Goal: Information Seeking & Learning: Learn about a topic

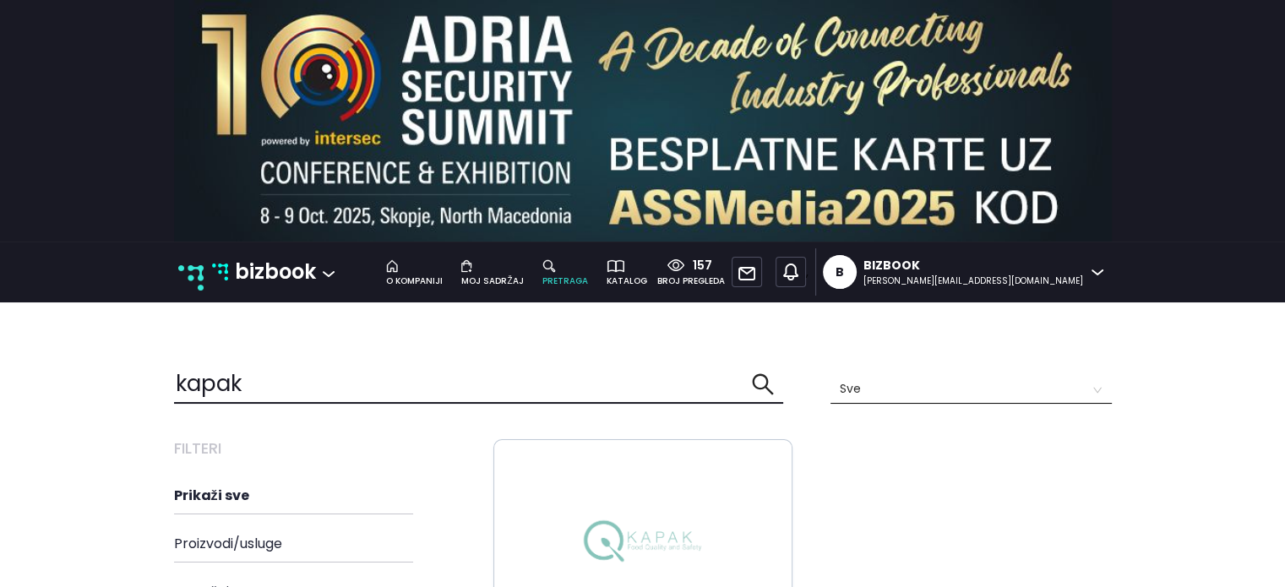
drag, startPoint x: 291, startPoint y: 378, endPoint x: 37, endPoint y: 406, distance: 255.0
click at [311, 272] on p "bizbook" at bounding box center [275, 272] width 81 height 32
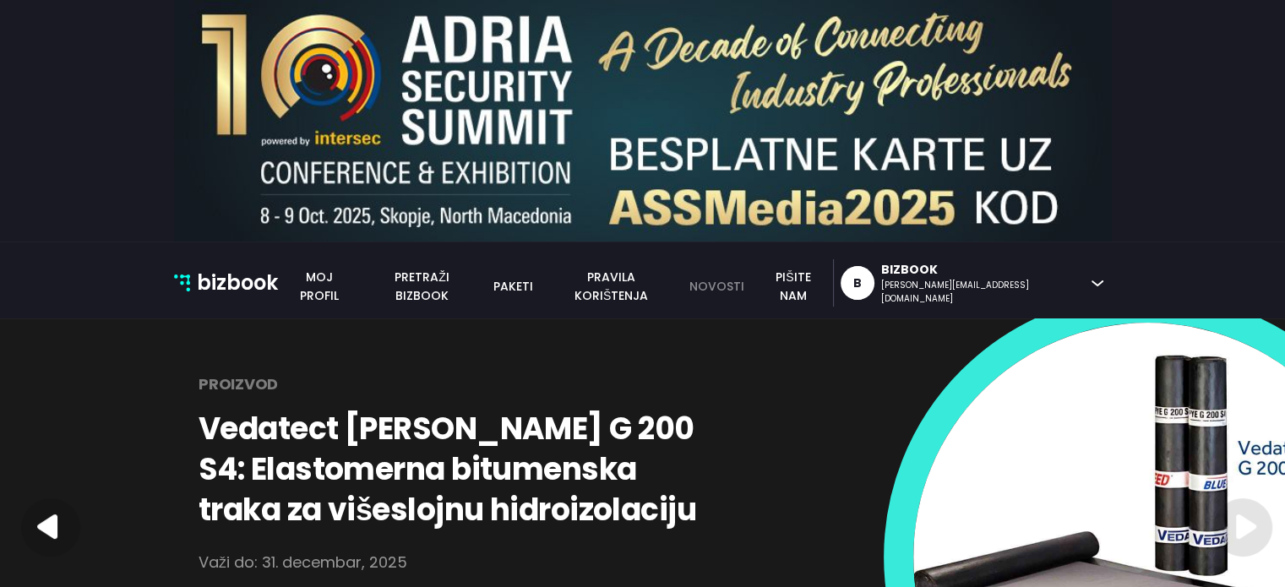
click at [754, 286] on link "novosti" at bounding box center [716, 286] width 74 height 19
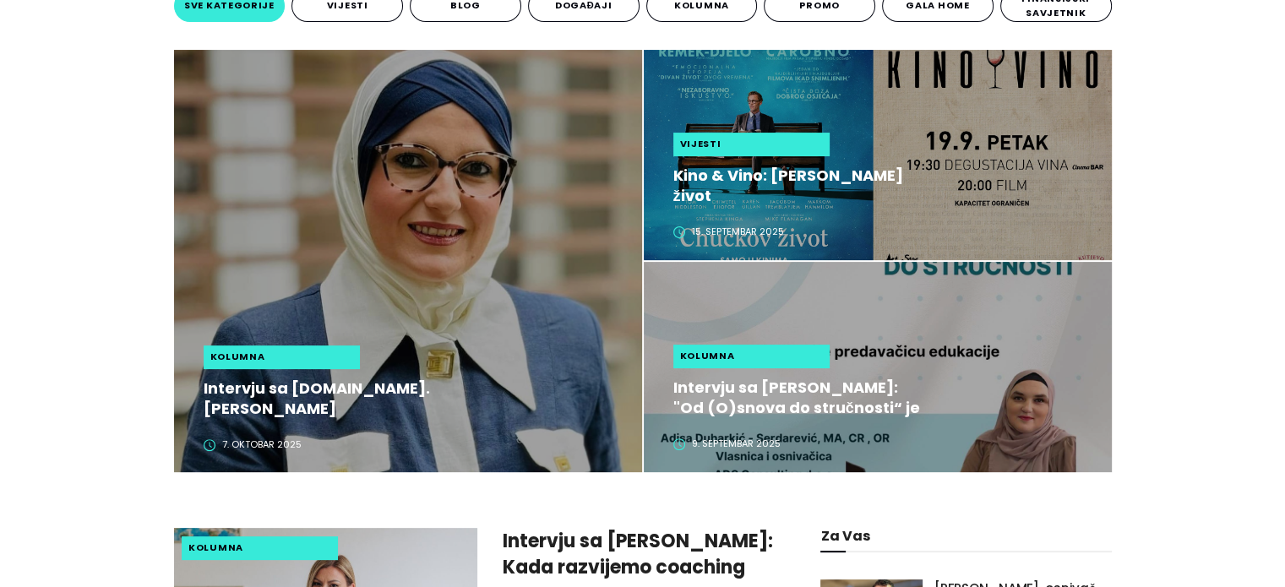
scroll to position [372, 0]
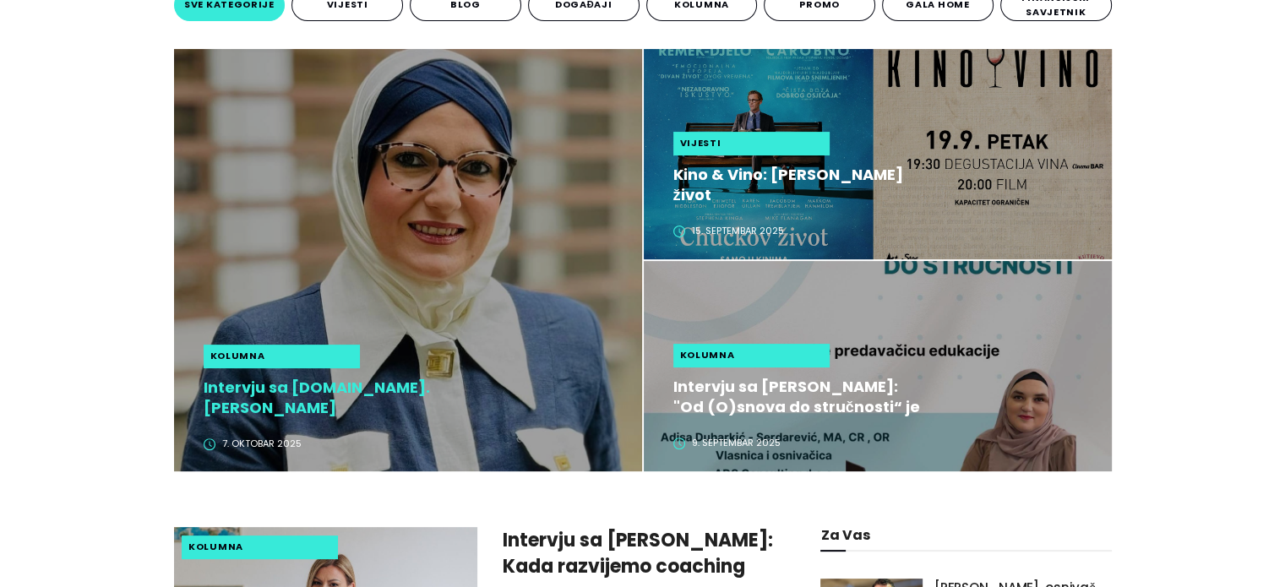
click at [381, 405] on h2 "Intervju sa ing.lab.tech. Lejla Mehmedović Sofo: Organlook je nova dimenzija ko…" at bounding box center [330, 398] width 253 height 41
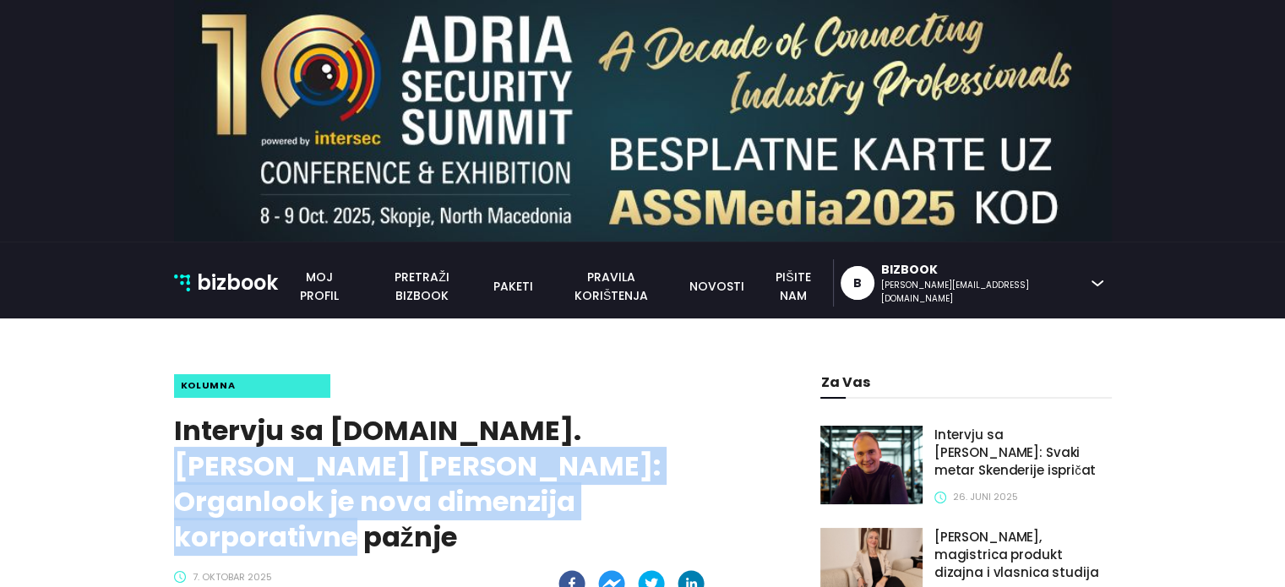
drag, startPoint x: 512, startPoint y: 429, endPoint x: 628, endPoint y: 498, distance: 134.5
click at [628, 498] on h1 "Intervju sa ing.lab.tech. Lejla Mehmedović Sofo: Organlook je nova dimenzija ko…" at bounding box center [446, 484] width 544 height 142
copy h1 "Lejla Mehmedović Sofo: Organlook je nova dimenzija korporativne pažnje"
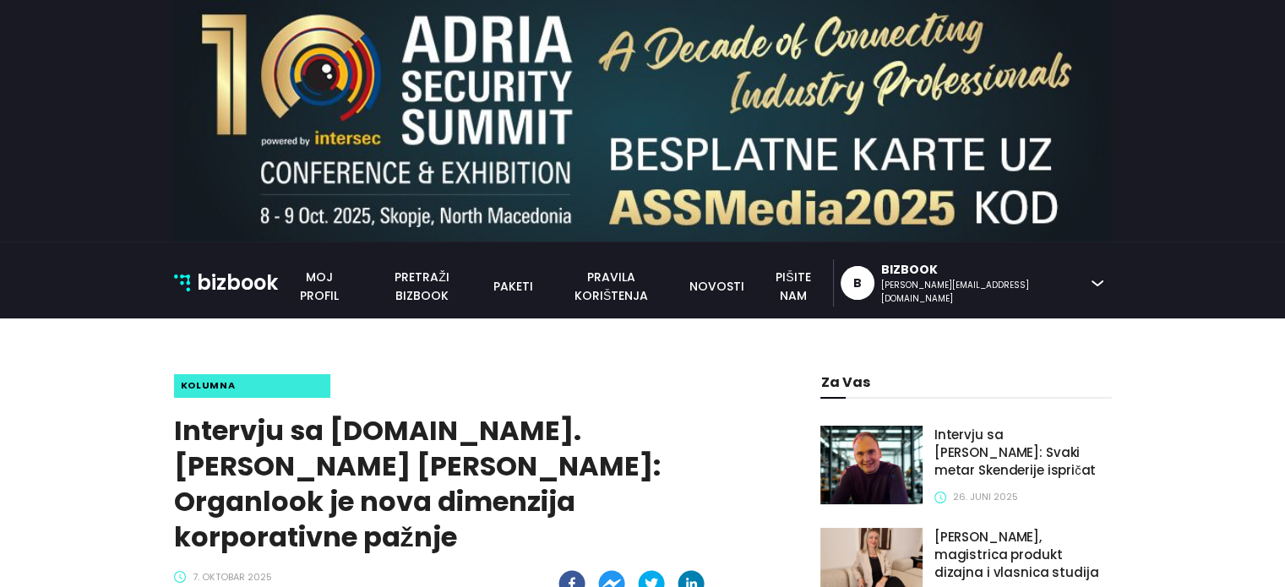
click at [483, 291] on link "pretraži bizbook" at bounding box center [422, 286] width 123 height 37
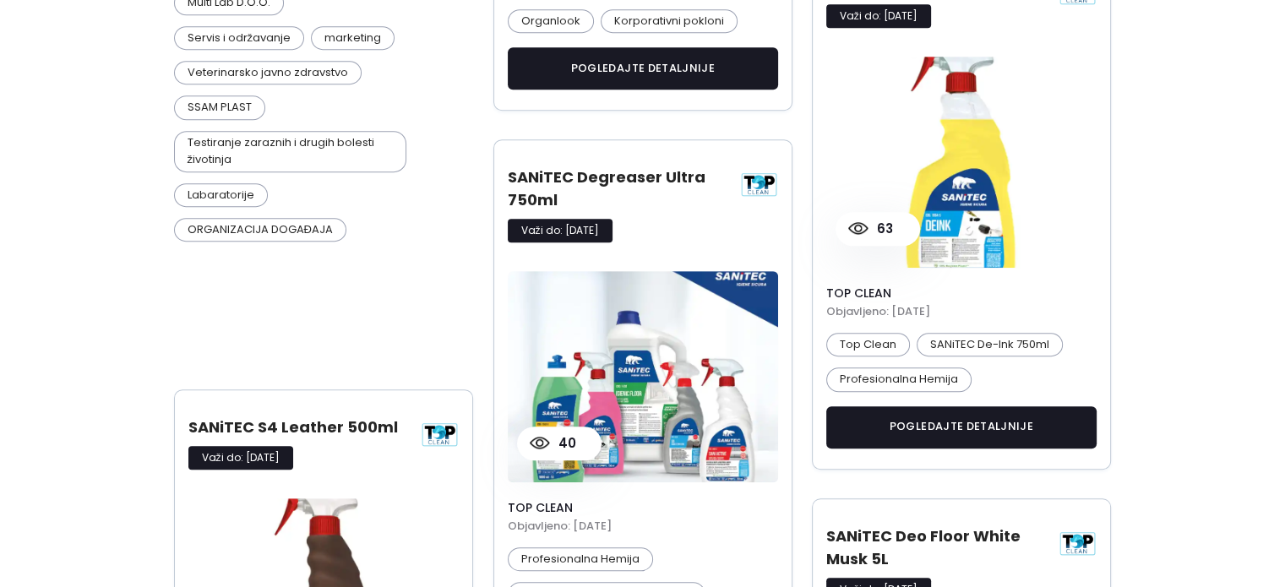
scroll to position [845, 0]
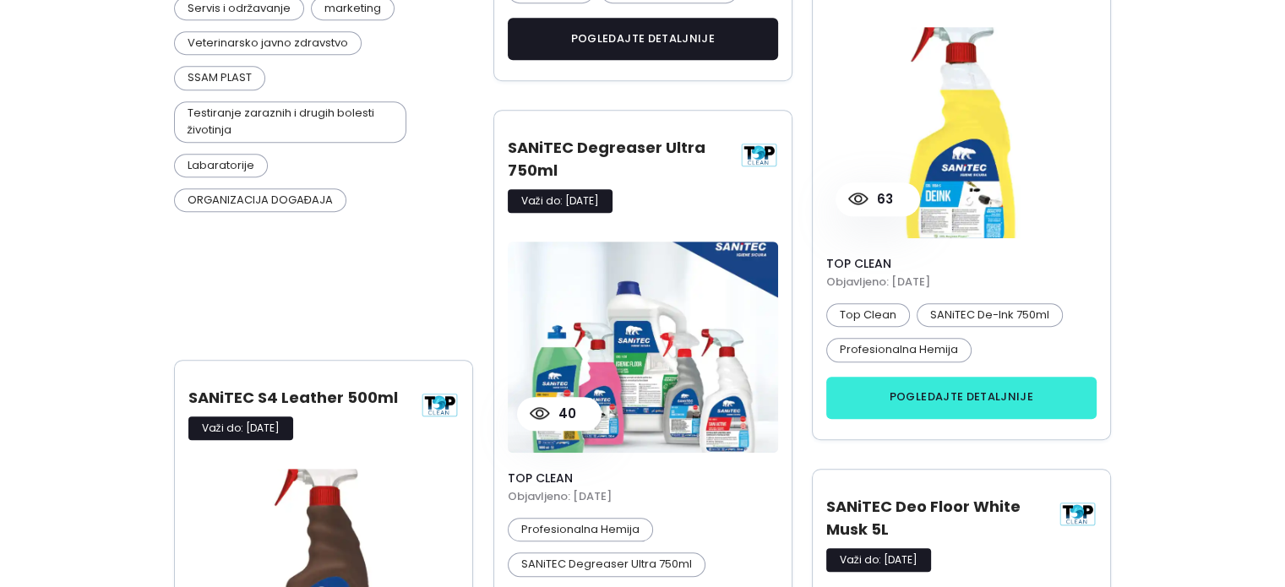
click at [946, 407] on button "pogledajte detaljnije" at bounding box center [961, 398] width 271 height 42
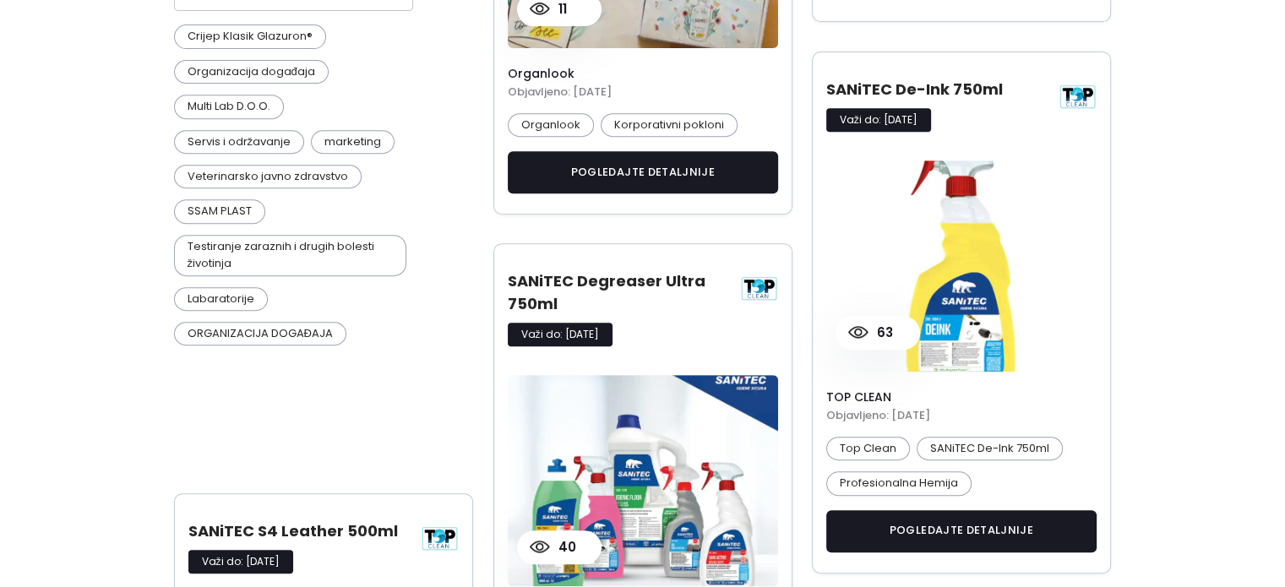
scroll to position [717, 0]
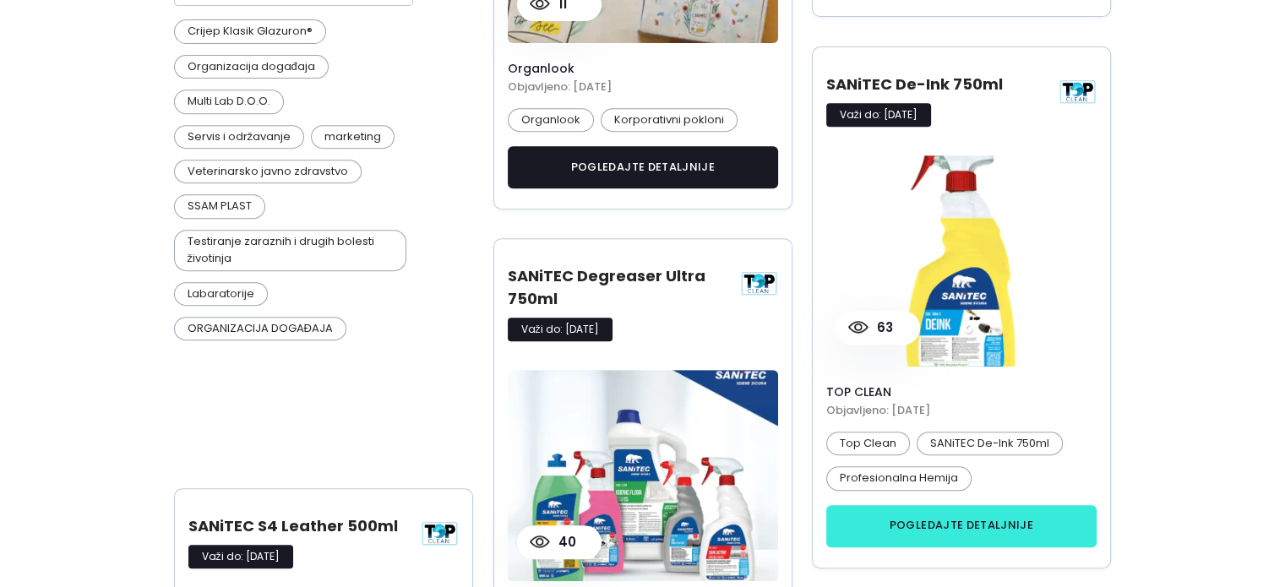
click at [939, 516] on button "pogledajte detaljnije" at bounding box center [961, 526] width 271 height 42
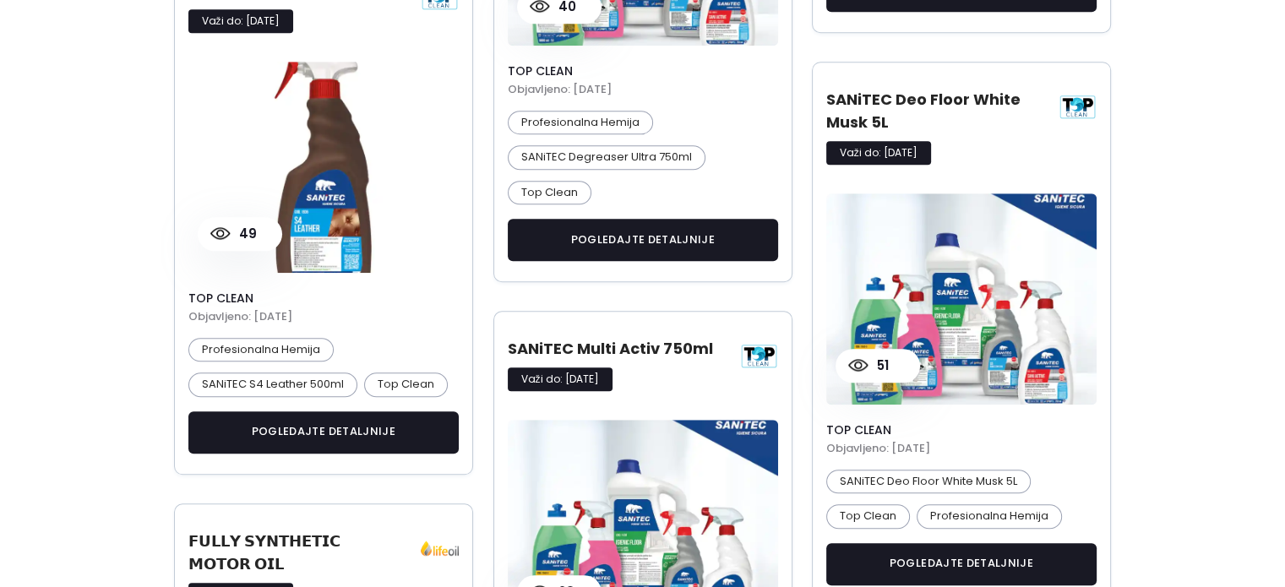
scroll to position [1267, 0]
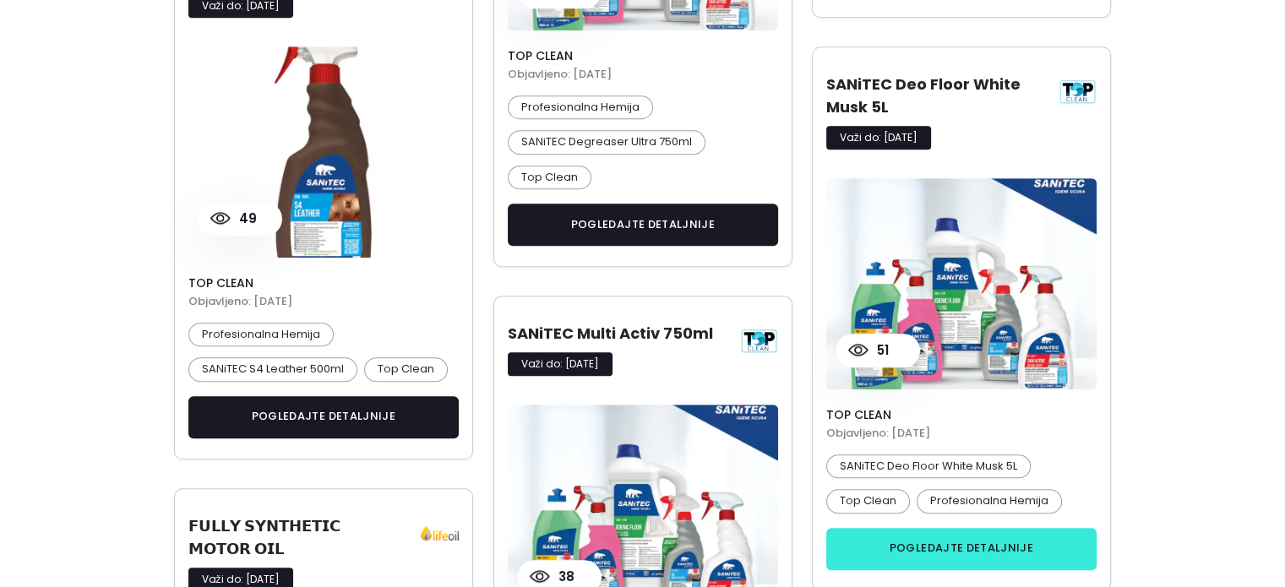
click at [926, 548] on button "pogledajte detaljnije" at bounding box center [961, 549] width 271 height 42
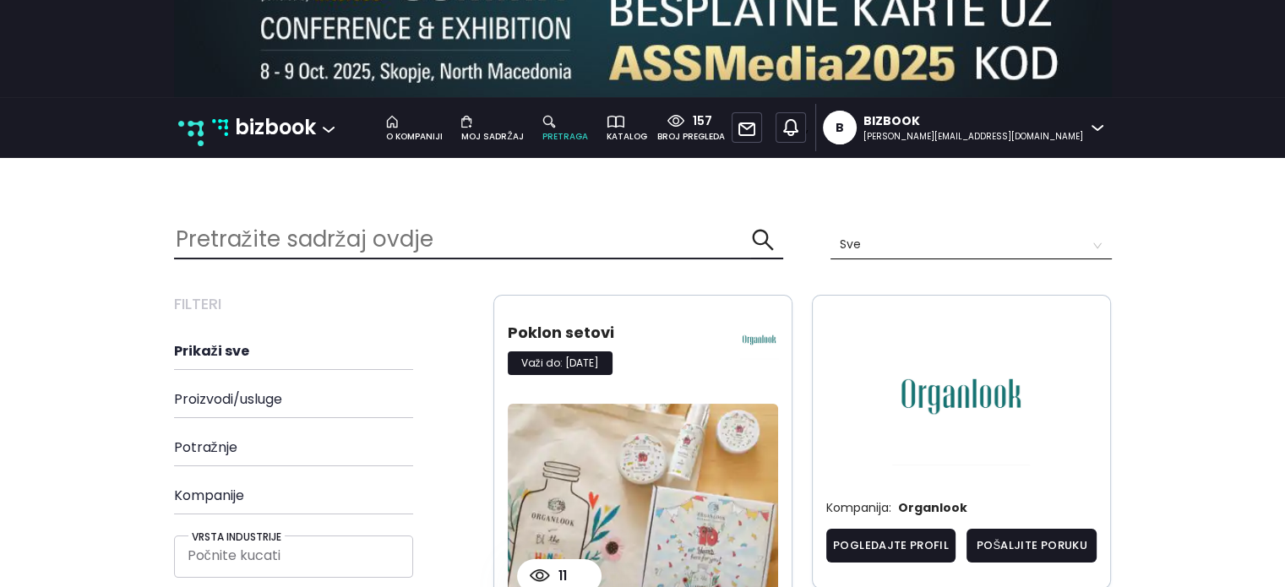
scroll to position [0, 0]
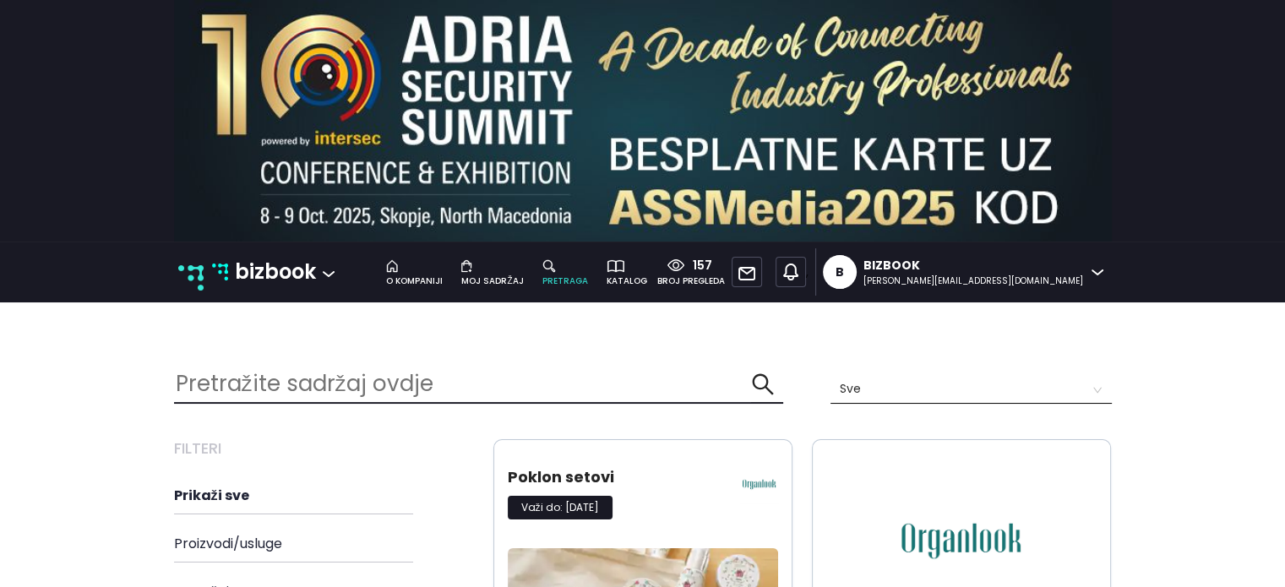
click at [1051, 503] on img at bounding box center [961, 541] width 271 height 138
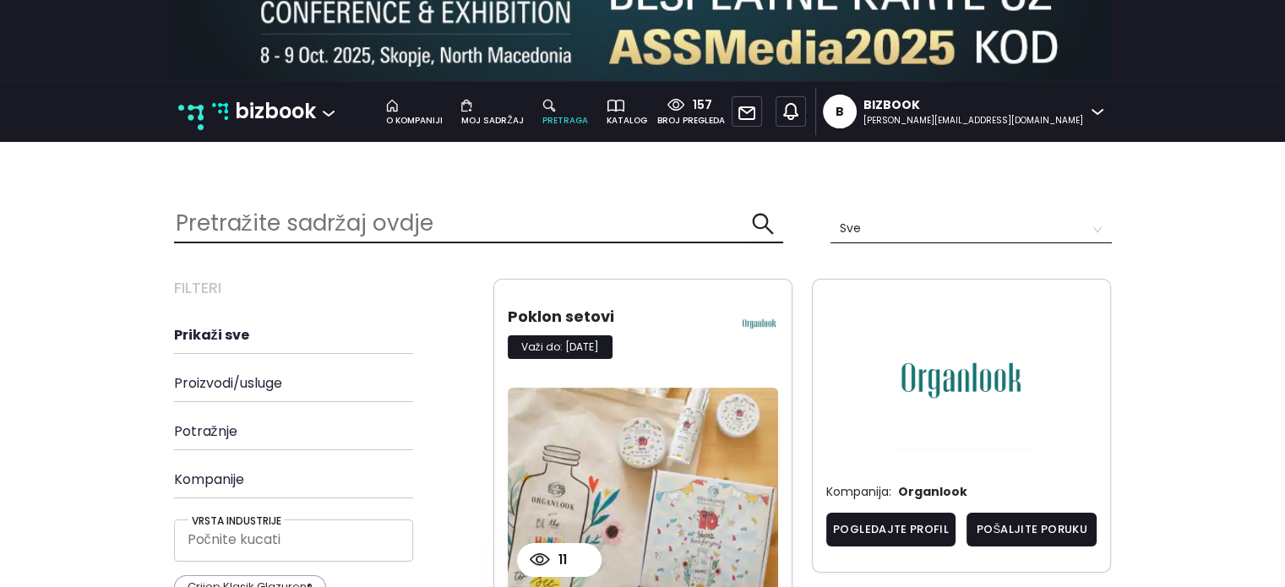
scroll to position [281, 0]
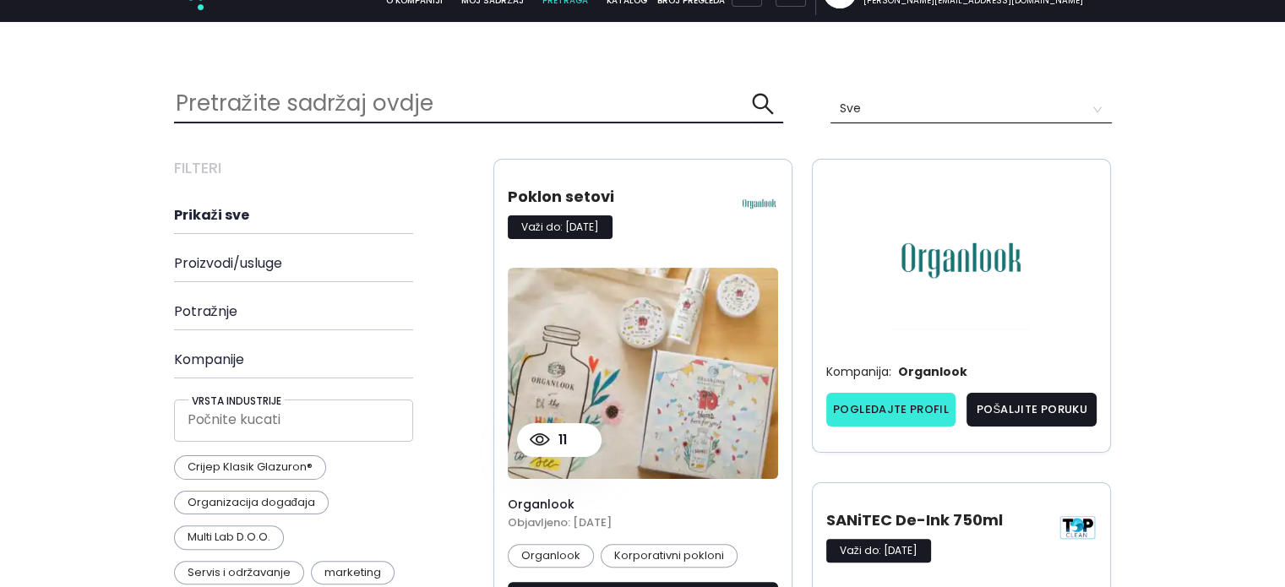
click at [945, 396] on link "Pogledajte profil" at bounding box center [891, 410] width 130 height 34
click at [418, 99] on input "text" at bounding box center [463, 103] width 578 height 36
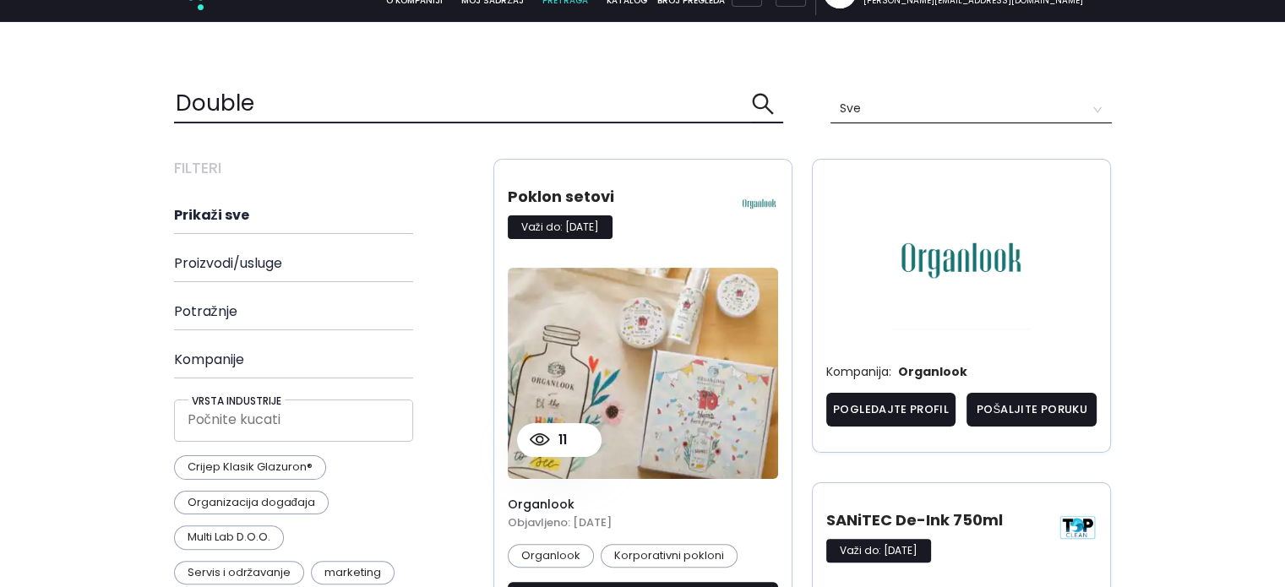
click at [753, 95] on icon "search" at bounding box center [763, 104] width 24 height 24
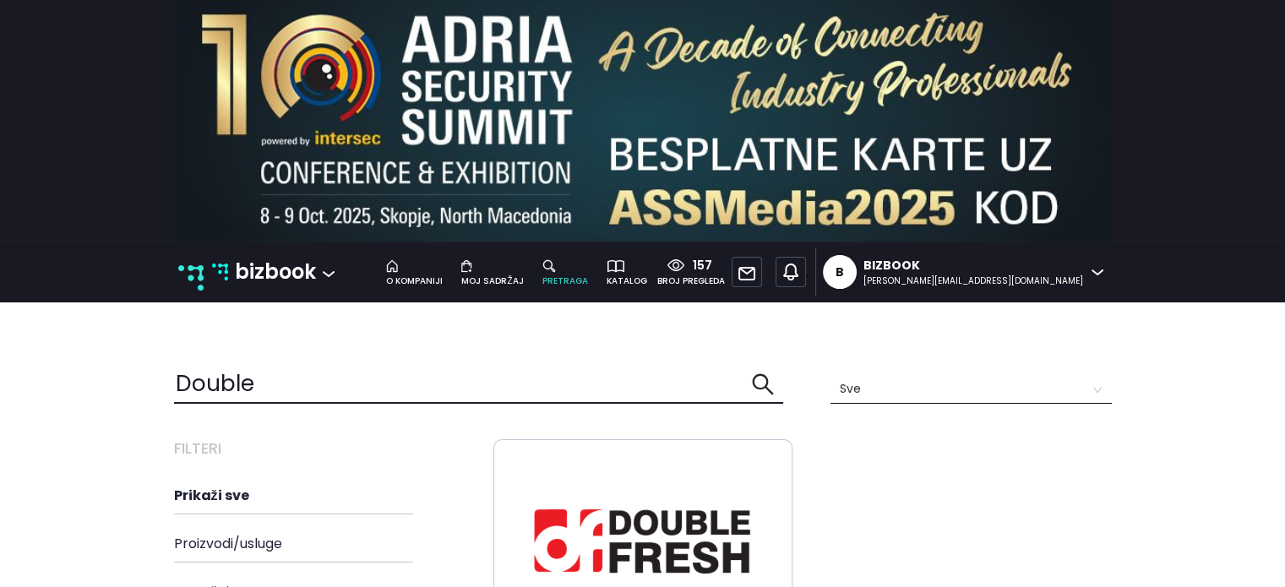
drag, startPoint x: 264, startPoint y: 384, endPoint x: 84, endPoint y: 378, distance: 180.1
type input "ID"
click at [761, 379] on icon "search" at bounding box center [763, 385] width 24 height 24
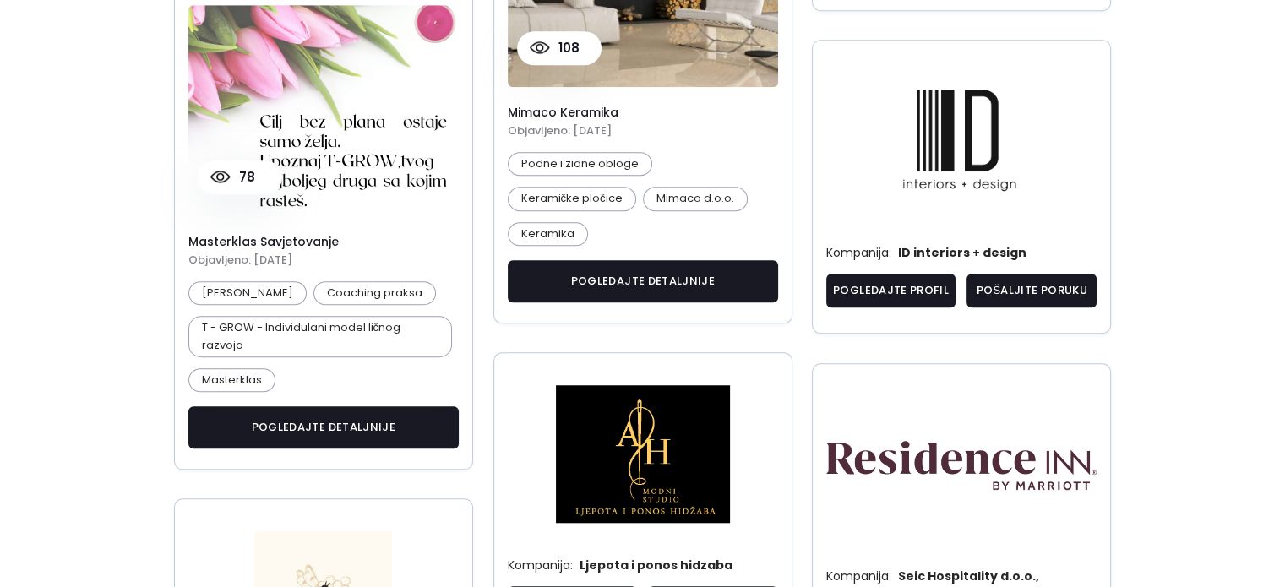
scroll to position [1335, 0]
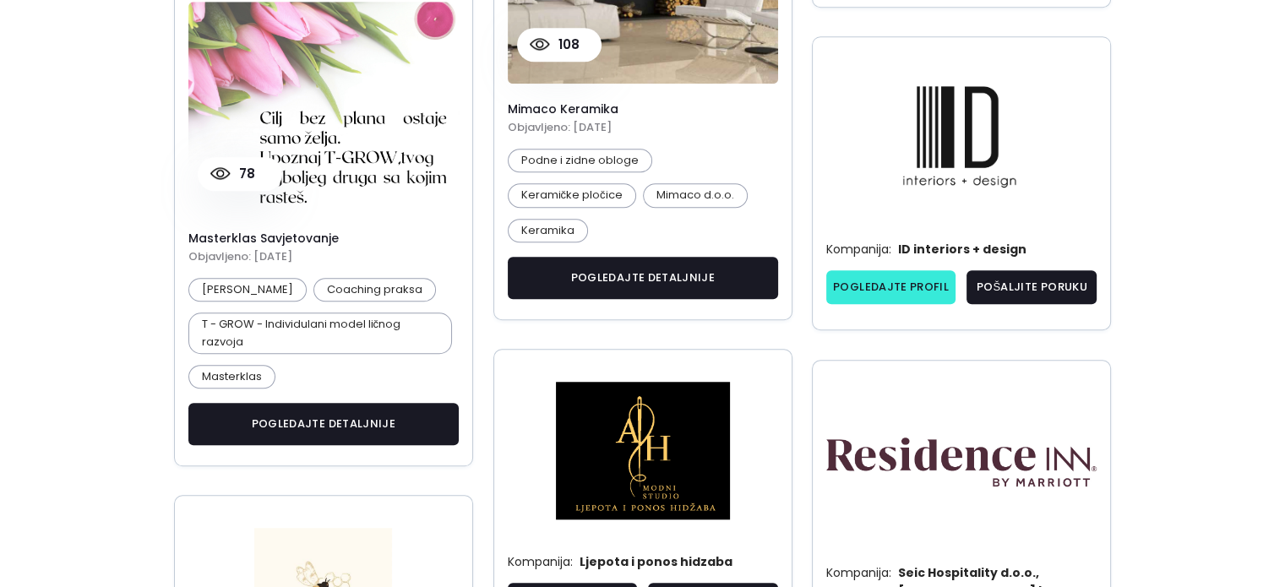
click at [879, 280] on link "Pogledajte profil" at bounding box center [891, 287] width 130 height 34
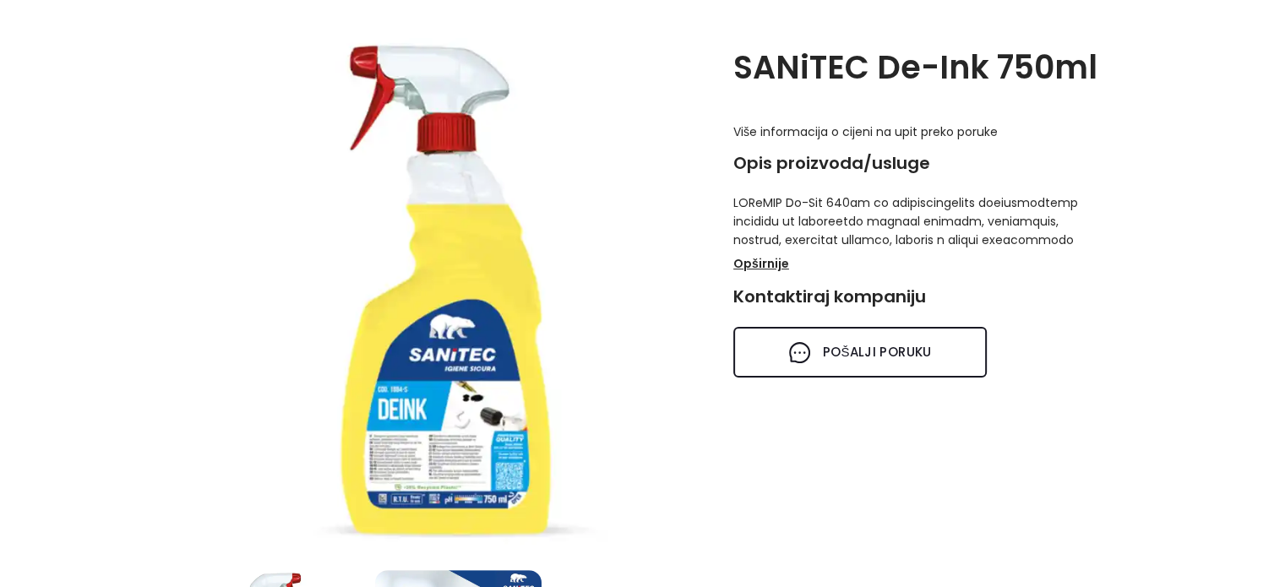
scroll to position [403, 0]
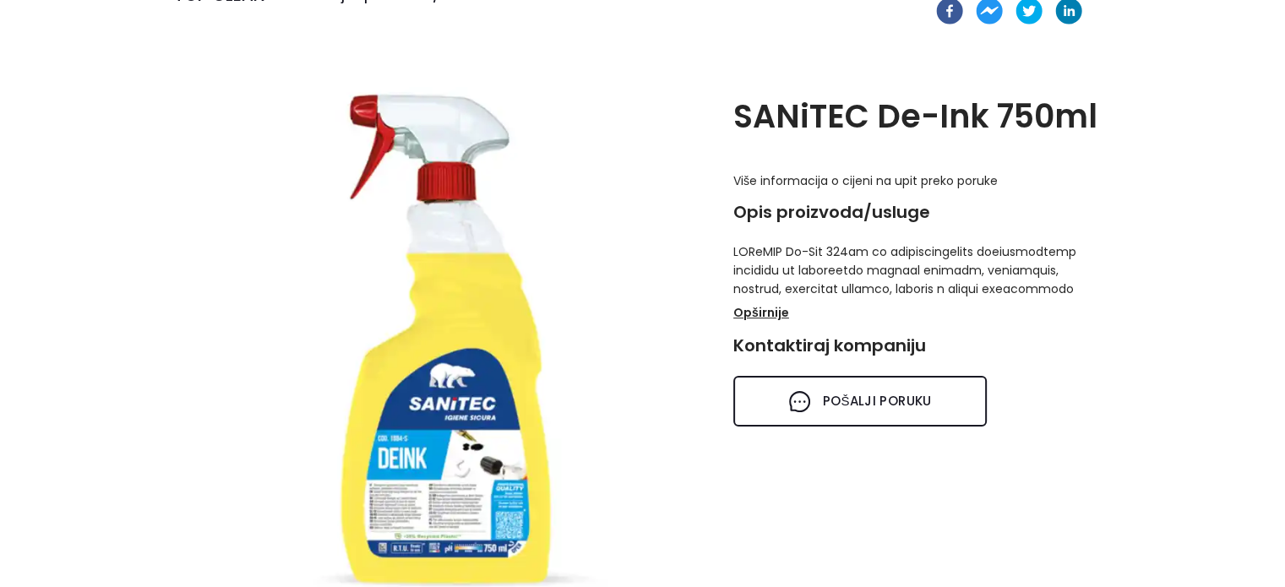
scroll to position [361, 0]
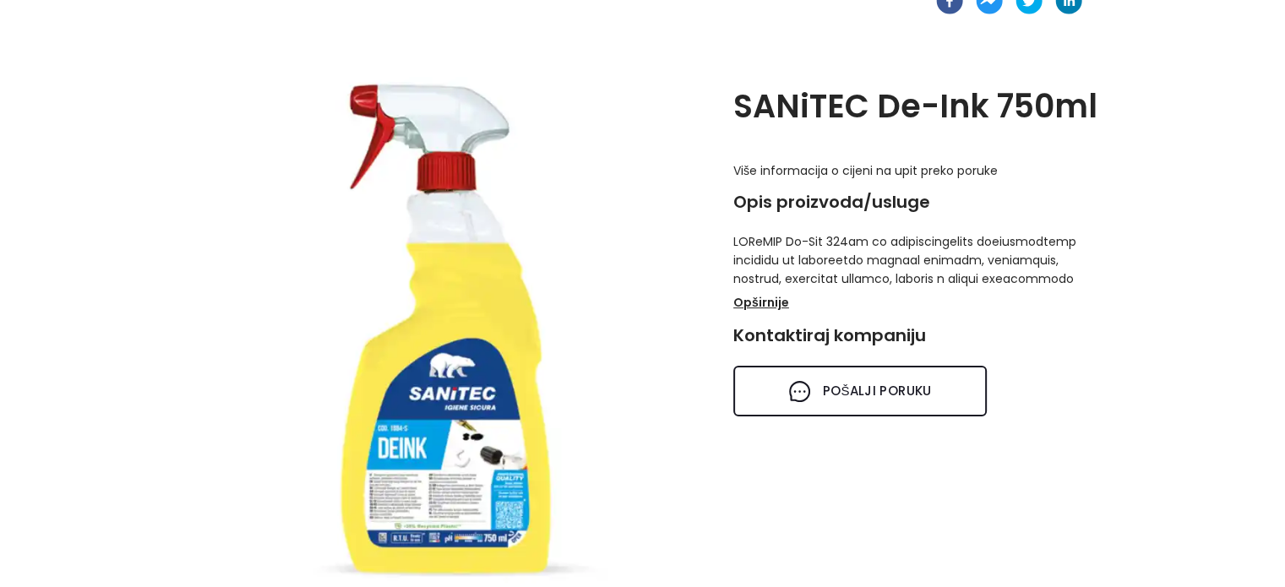
click at [746, 302] on p "Opširnije" at bounding box center [761, 303] width 56 height 22
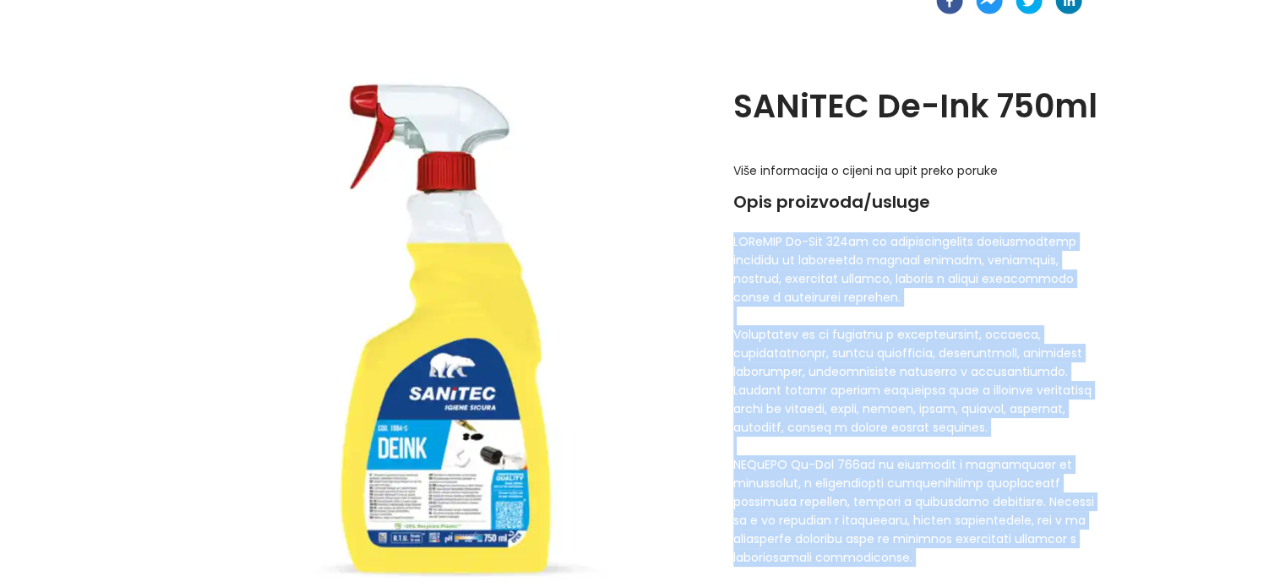
drag, startPoint x: 735, startPoint y: 239, endPoint x: 978, endPoint y: 572, distance: 412.4
copy p "SANiTEC De-Ink 750ml je specijalizirano profesionalno sredstvo za uklanjanje tr…"
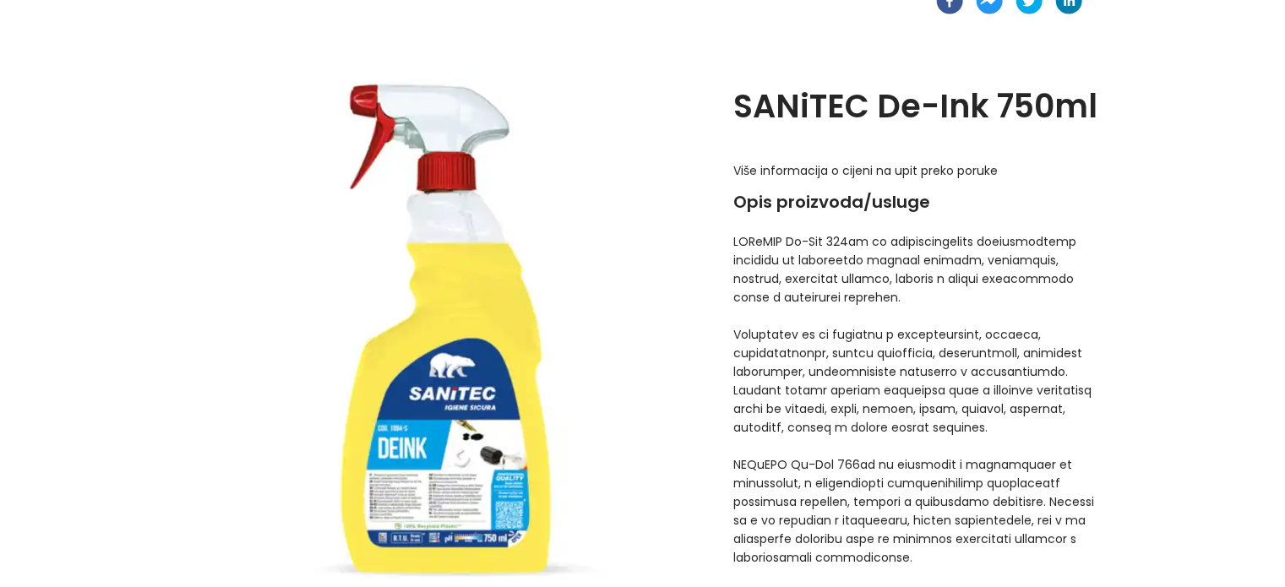
scroll to position [0, 0]
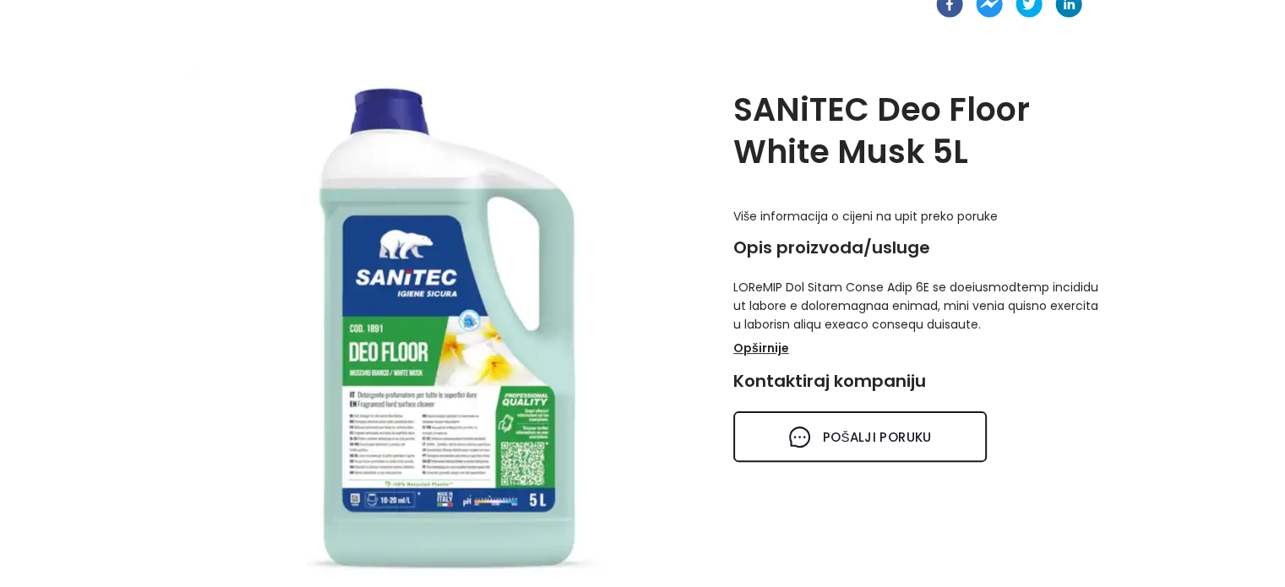
scroll to position [345, 0]
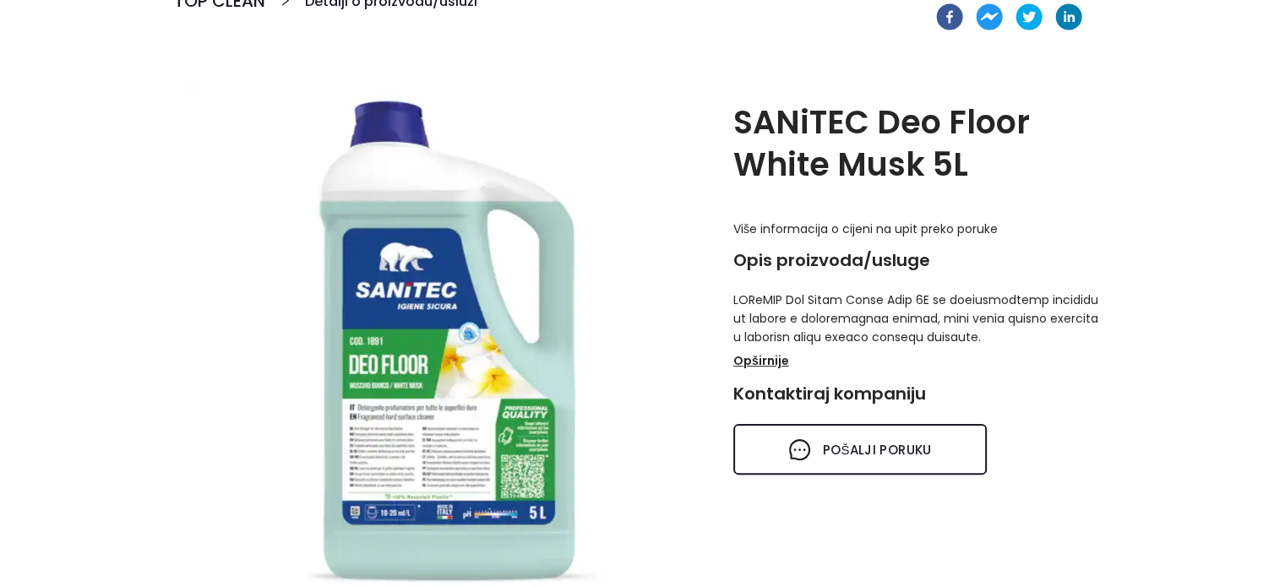
click at [740, 361] on p "Opširnije" at bounding box center [761, 361] width 56 height 22
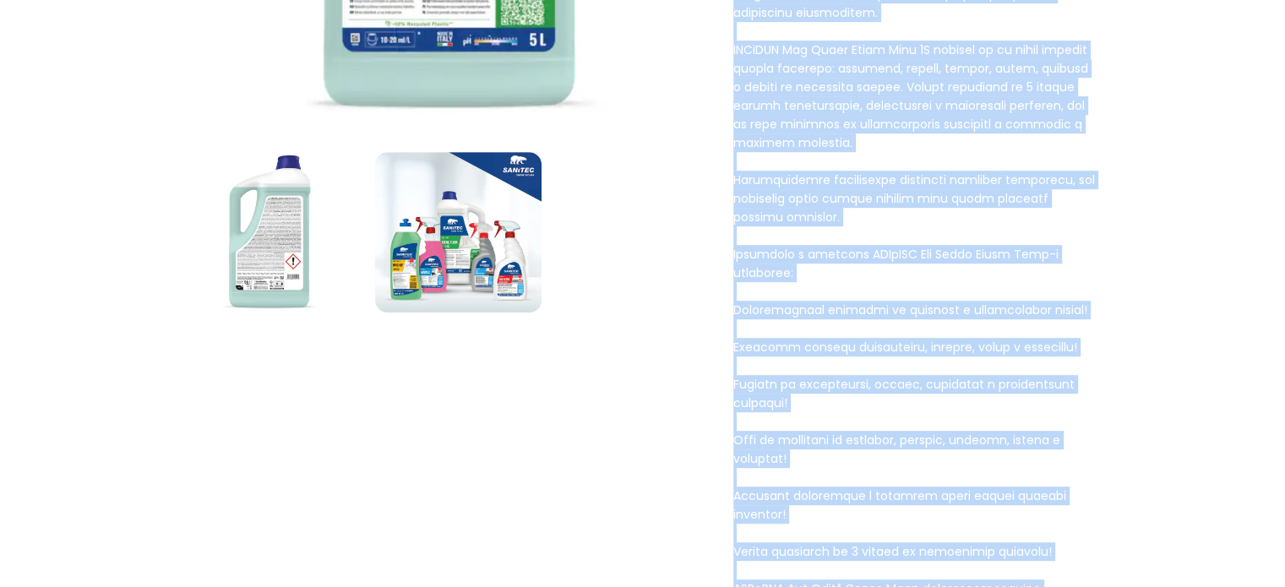
scroll to position [872, 0]
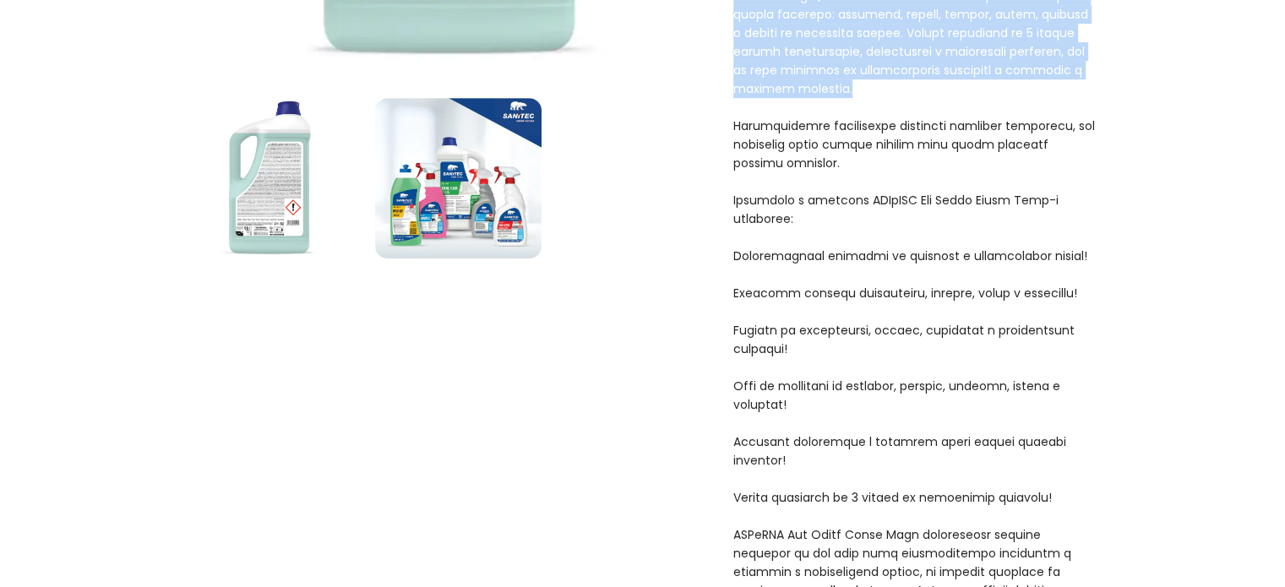
drag, startPoint x: 735, startPoint y: 297, endPoint x: 1118, endPoint y: 71, distance: 444.7
copy p "SANiTEC Deo Floor White Musk 5L je profesionalno sredstvo za pranje i osvježava…"
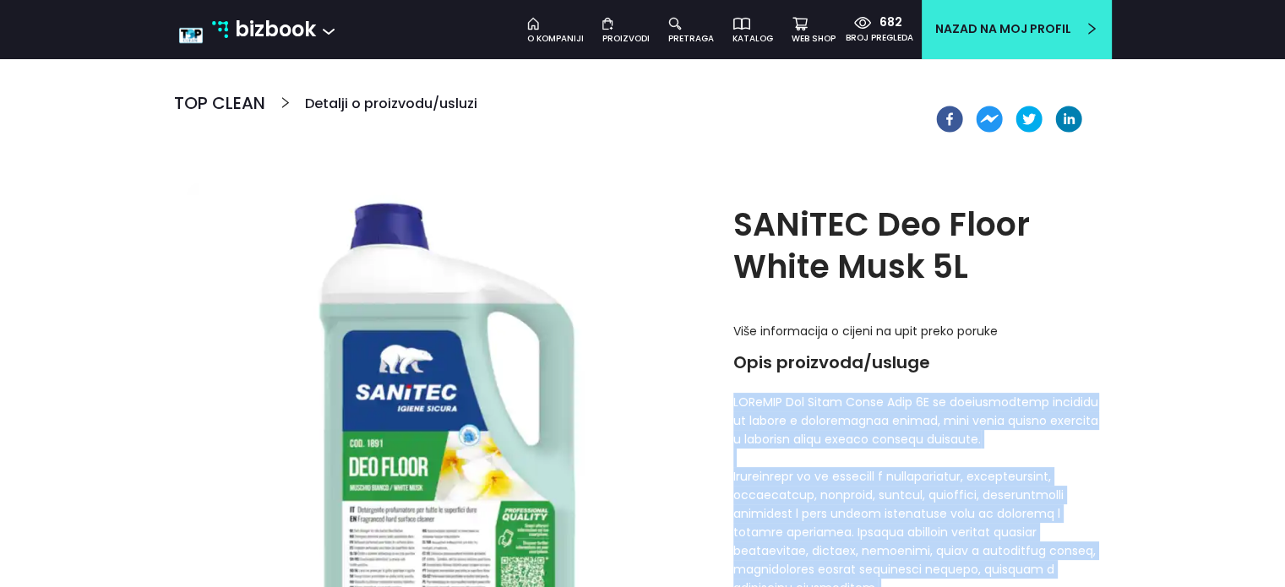
scroll to position [0, 0]
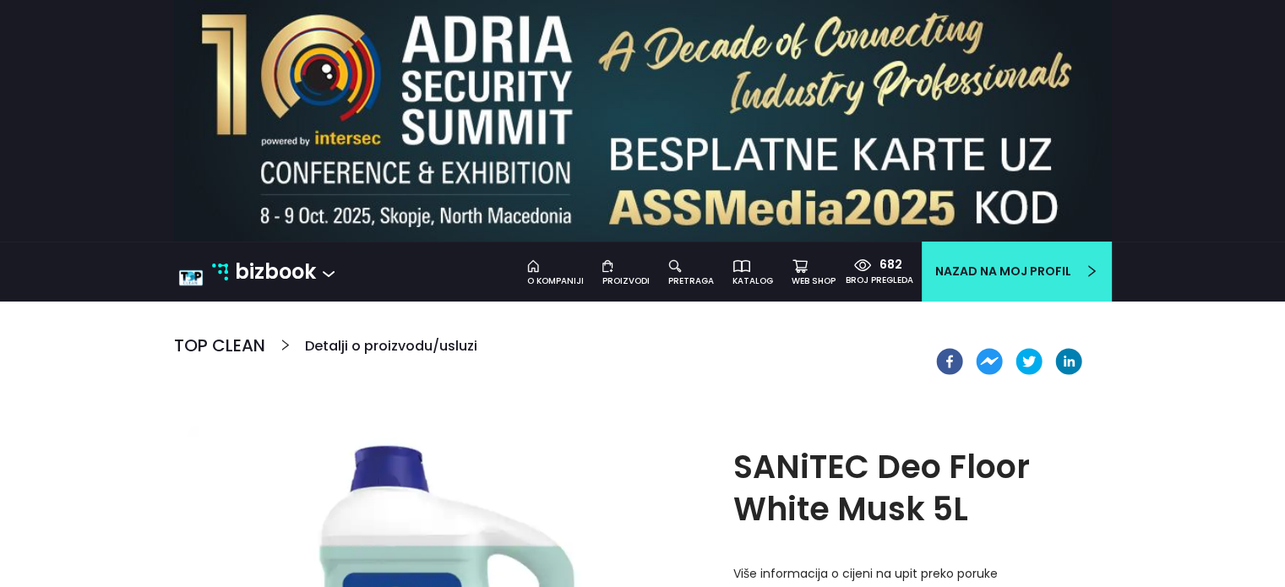
click at [188, 275] on img at bounding box center [190, 277] width 25 height 25
click at [578, 283] on div "o kompaniji" at bounding box center [555, 282] width 57 height 14
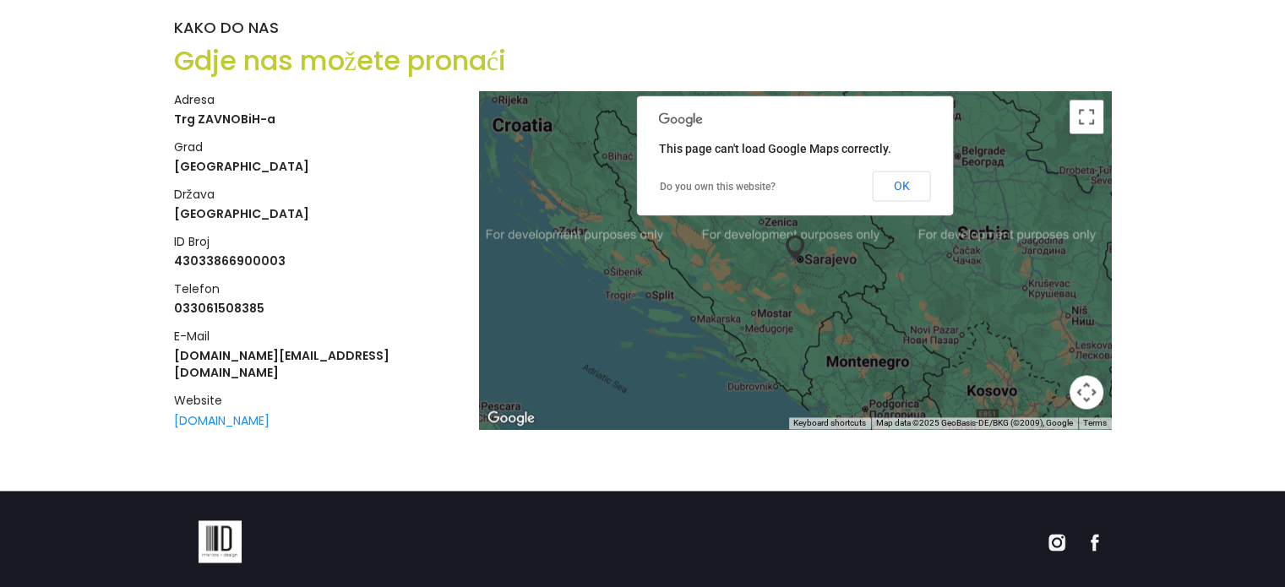
scroll to position [2482, 0]
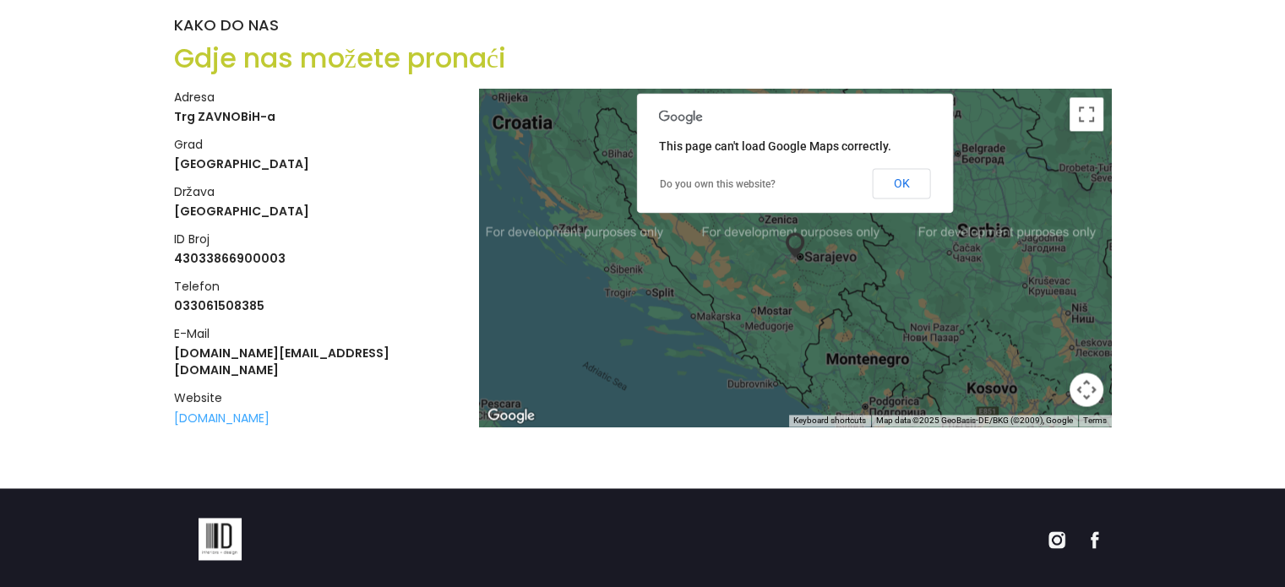
click at [270, 410] on link "[DOMAIN_NAME]" at bounding box center [221, 418] width 95 height 17
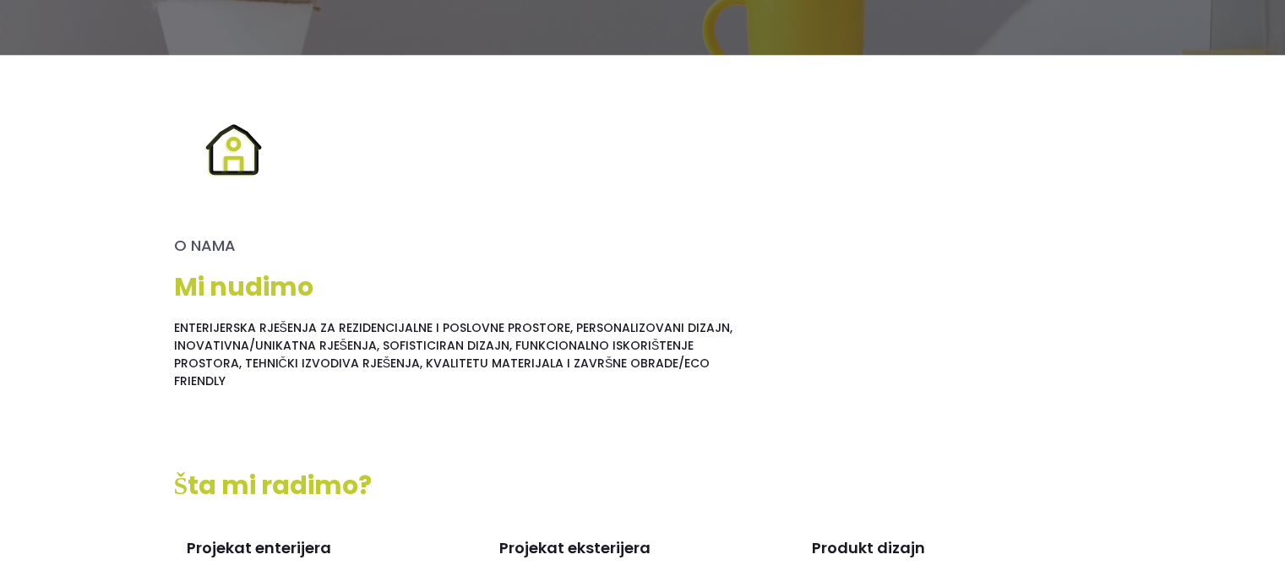
scroll to position [0, 0]
